Goal: Book appointment/travel/reservation

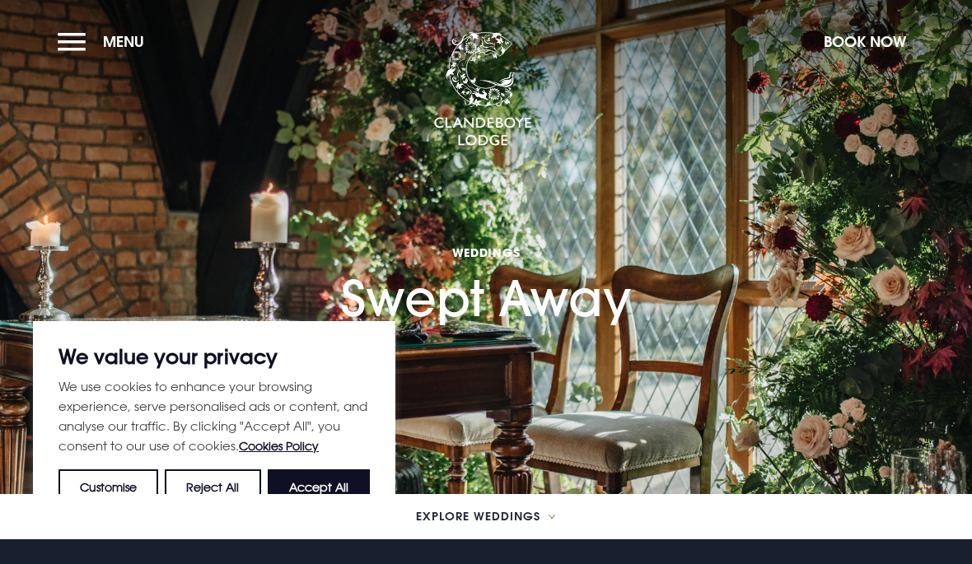
click at [350, 479] on button "Accept All" at bounding box center [319, 488] width 102 height 36
checkbox input "true"
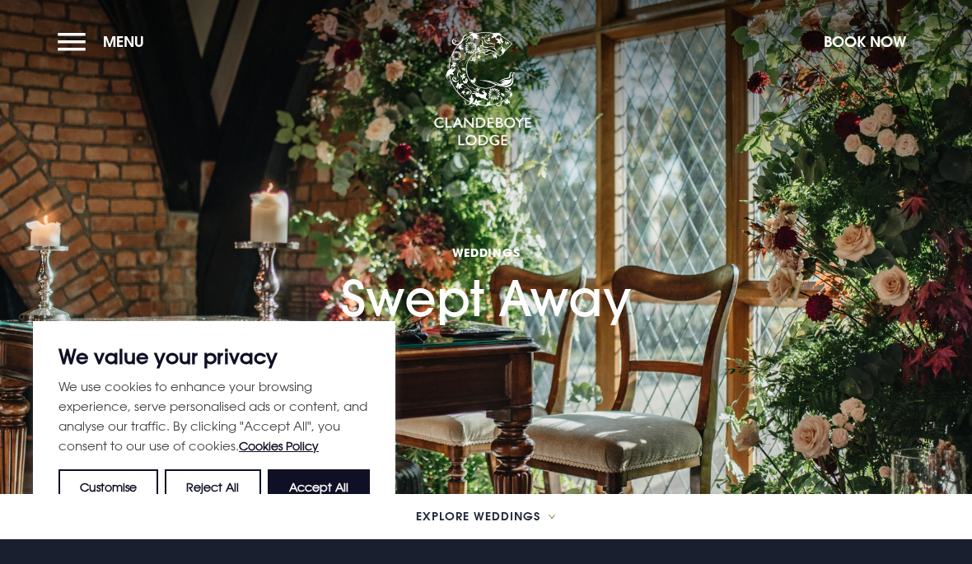
checkbox input "true"
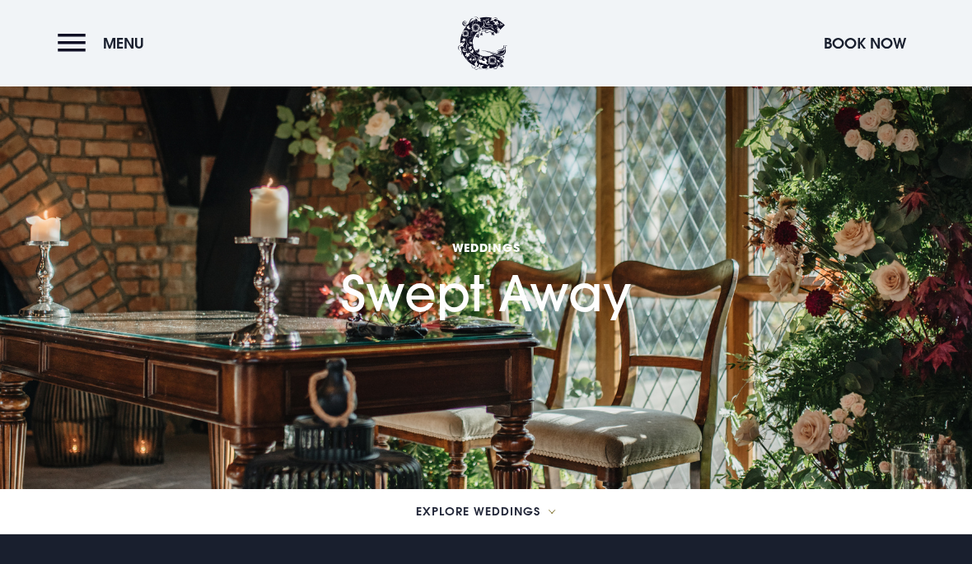
scroll to position [2, 0]
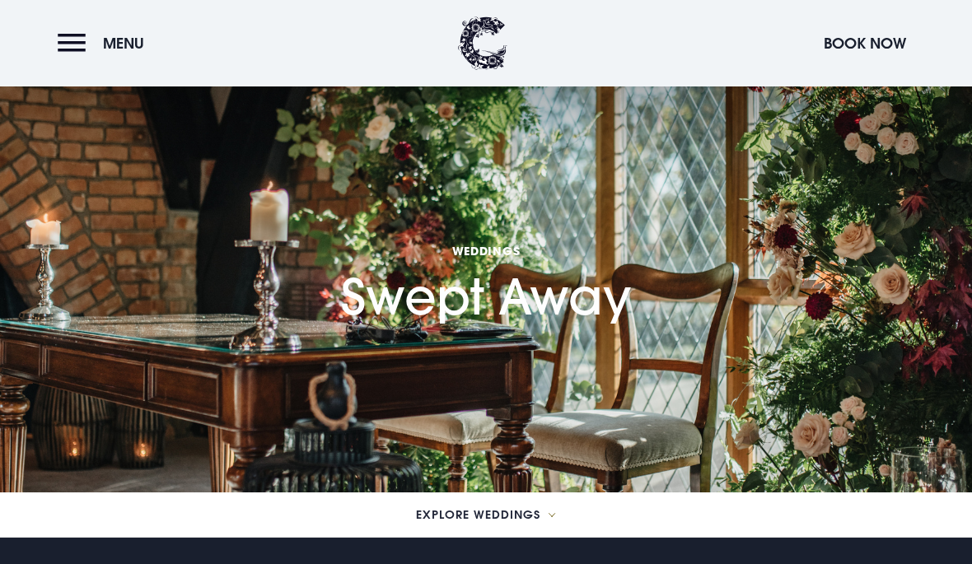
click at [82, 54] on button "Menu" at bounding box center [105, 43] width 95 height 35
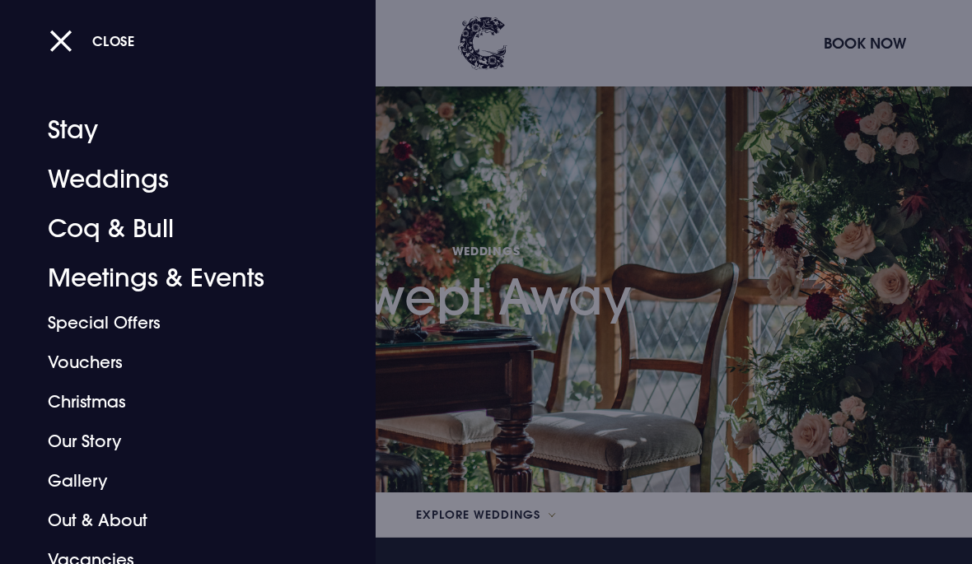
click at [149, 182] on link "Weddings" at bounding box center [177, 179] width 258 height 49
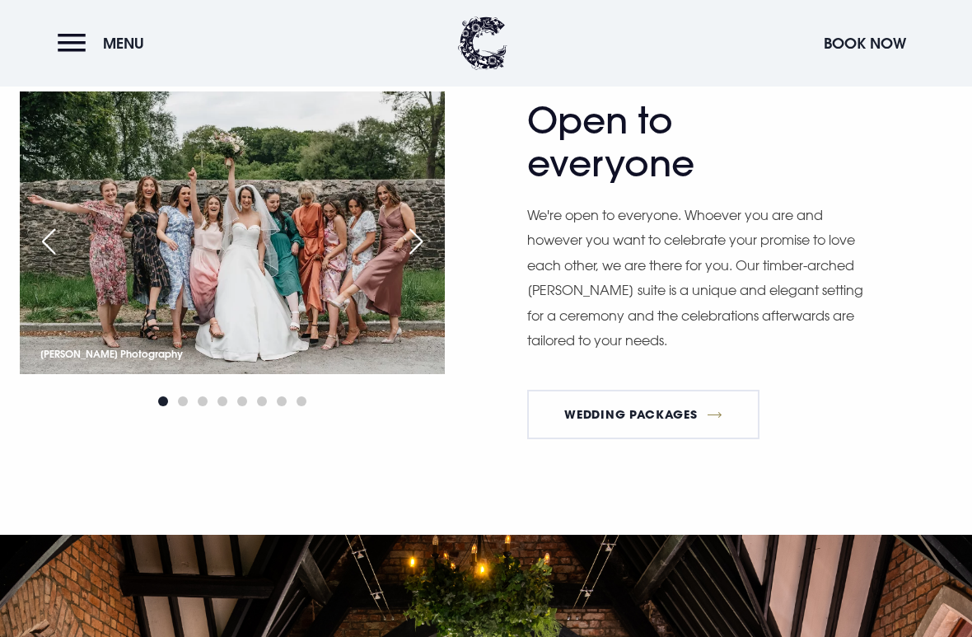
scroll to position [1823, 0]
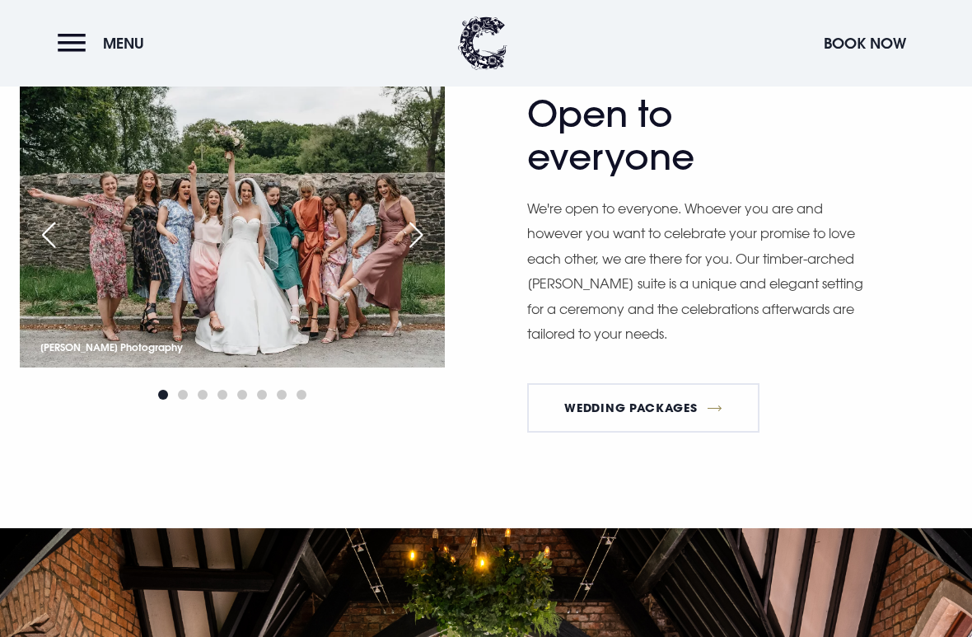
click at [686, 410] on link "Wedding Packages" at bounding box center [643, 407] width 232 height 49
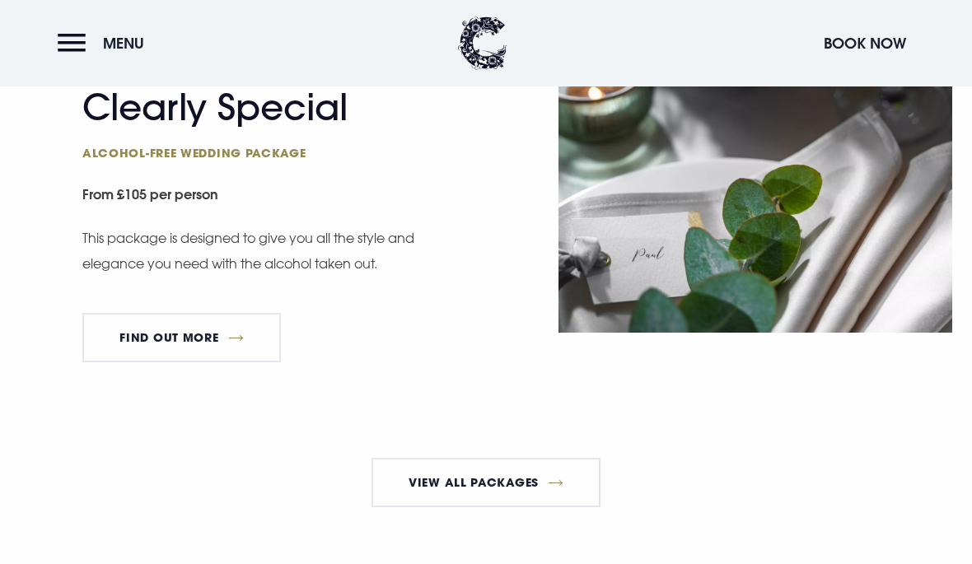
scroll to position [2871, 0]
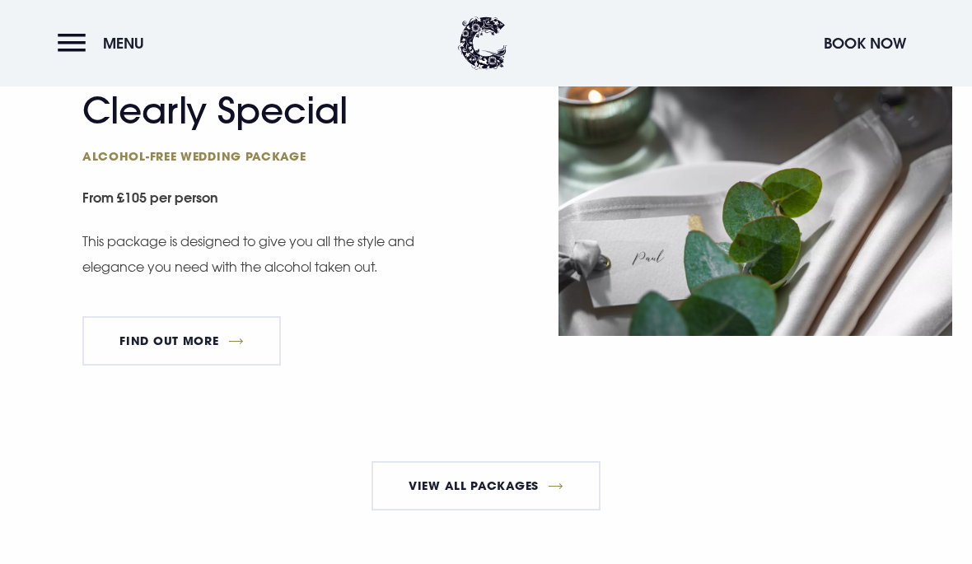
click at [248, 366] on link "FIND OUT MORE" at bounding box center [181, 340] width 199 height 49
